Goal: Information Seeking & Learning: Learn about a topic

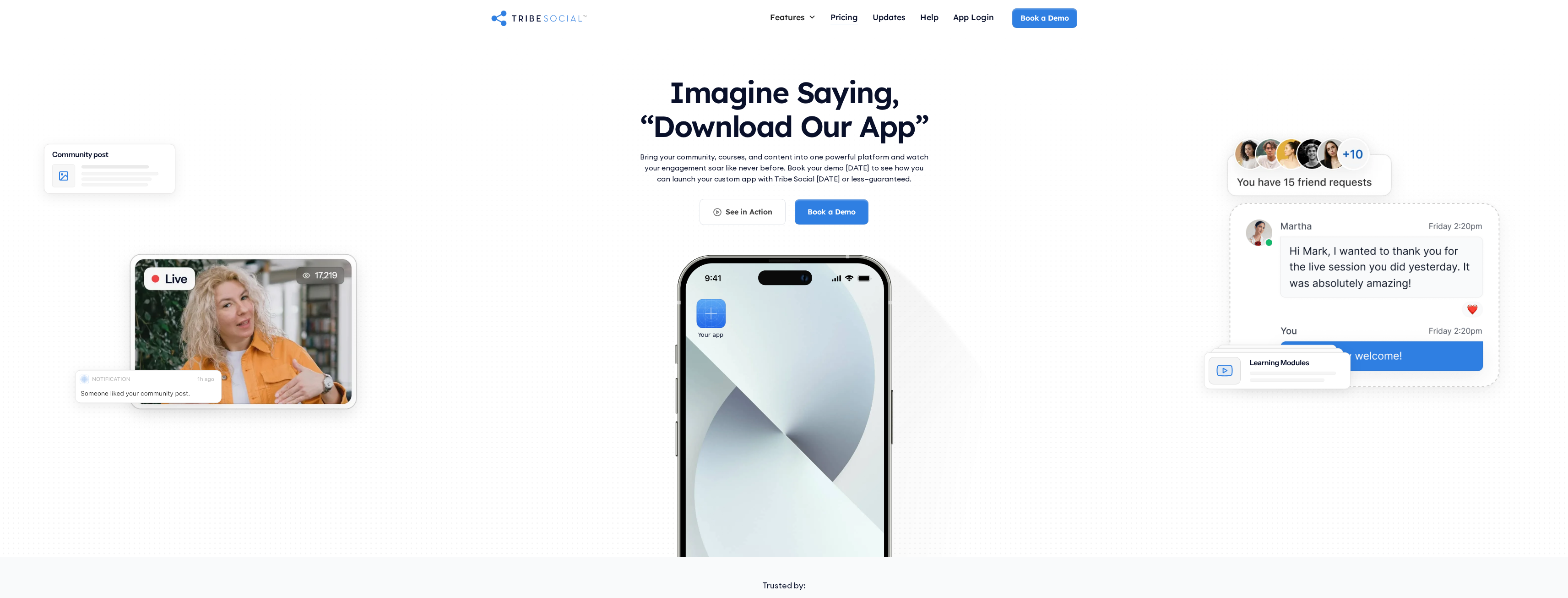
click at [851, 19] on div "Pricing" at bounding box center [844, 17] width 27 height 10
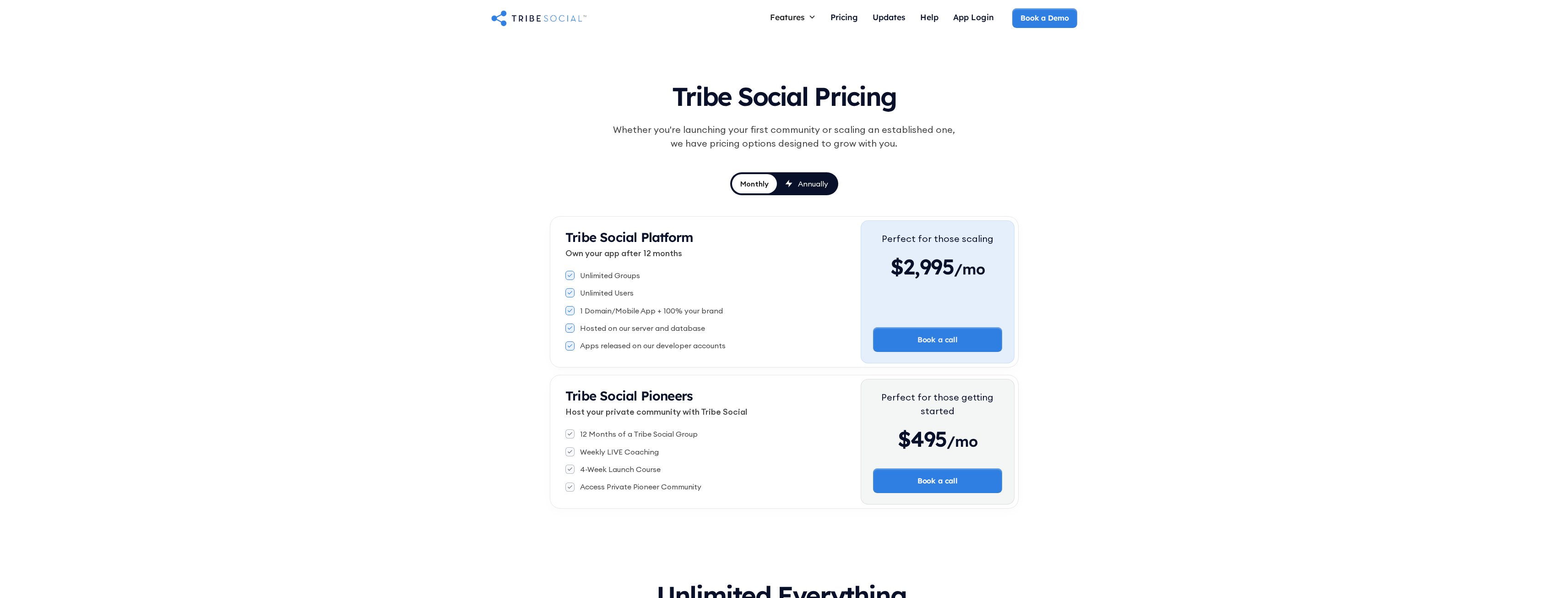
click at [812, 177] on link "Annually" at bounding box center [807, 184] width 60 height 19
click at [812, 178] on div "Annually" at bounding box center [814, 183] width 30 height 10
click at [777, 175] on div "Monthly Annually" at bounding box center [784, 184] width 110 height 23
click at [768, 189] on link "Monthly" at bounding box center [754, 184] width 46 height 19
